Goal: Ask a question

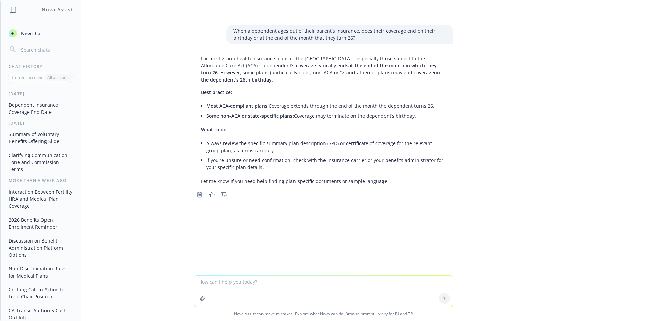
click at [584, 78] on div "When a dependent ages out of their parent's insurance, does their coverage end …" at bounding box center [323, 147] width 646 height 256
